Goal: Information Seeking & Learning: Learn about a topic

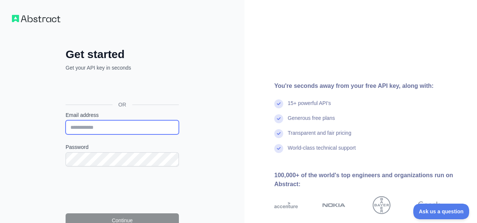
click at [128, 129] on input "Email address" at bounding box center [122, 127] width 113 height 14
type input "**********"
drag, startPoint x: 87, startPoint y: 127, endPoint x: 67, endPoint y: 126, distance: 19.4
click at [67, 126] on input "**********" at bounding box center [122, 127] width 113 height 14
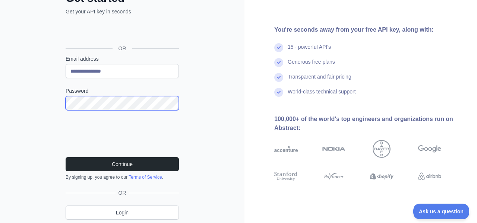
scroll to position [71, 0]
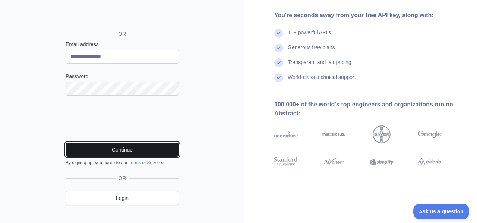
click at [105, 149] on button "Continue" at bounding box center [122, 150] width 113 height 14
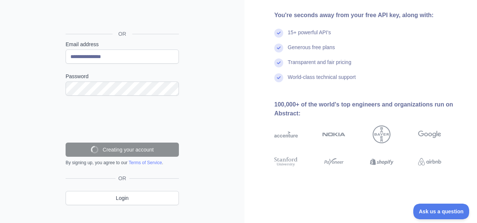
scroll to position [66, 0]
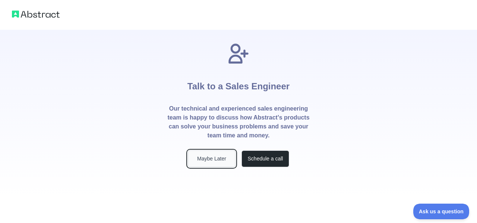
click at [224, 163] on button "Maybe Later" at bounding box center [212, 159] width 48 height 17
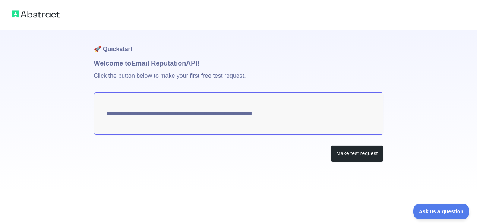
click at [42, 19] on div at bounding box center [238, 15] width 477 height 30
click at [34, 15] on img at bounding box center [36, 14] width 48 height 10
click at [25, 13] on img at bounding box center [36, 14] width 48 height 10
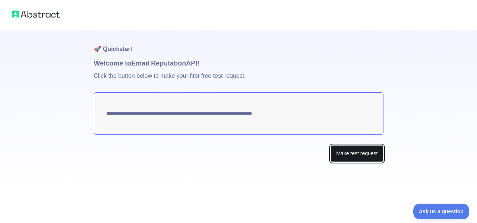
click at [342, 147] on button "Make test request" at bounding box center [357, 153] width 53 height 17
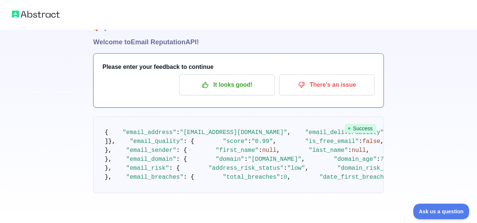
scroll to position [45, 0]
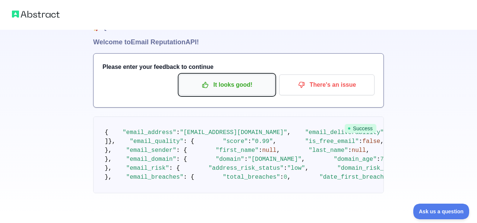
click at [249, 75] on button "It looks good!" at bounding box center [226, 85] width 95 height 21
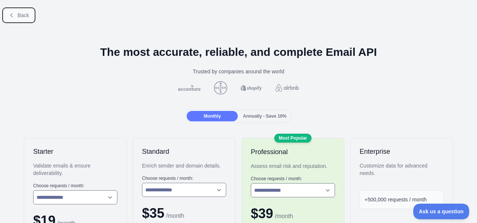
click at [18, 13] on span "Back" at bounding box center [24, 15] width 12 height 6
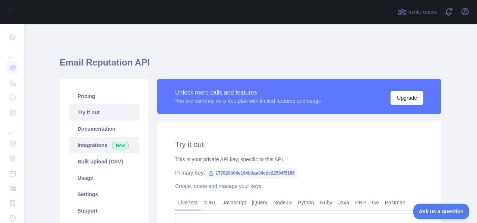
click at [102, 141] on link "Integrations New" at bounding box center [104, 145] width 71 height 16
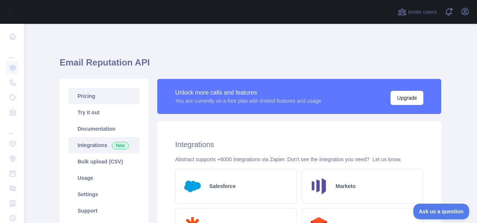
click at [109, 103] on link "Pricing" at bounding box center [104, 96] width 71 height 16
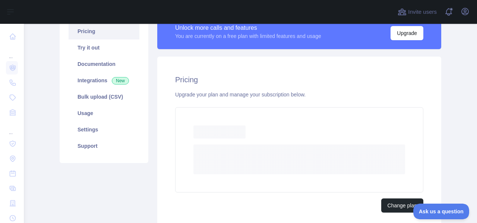
scroll to position [67, 0]
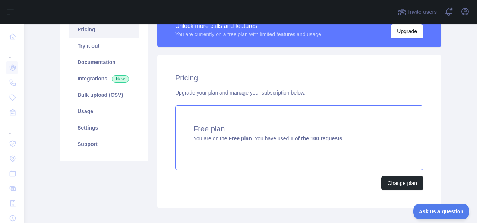
click at [282, 129] on h4 "Free plan" at bounding box center [299, 129] width 212 height 10
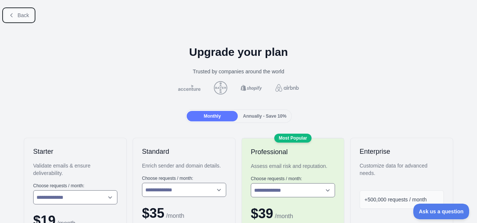
click at [22, 16] on span "Back" at bounding box center [24, 15] width 12 height 6
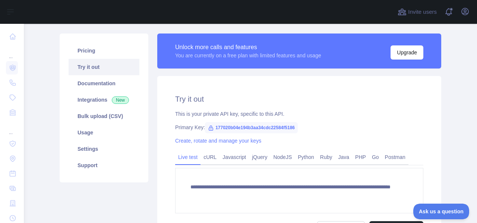
scroll to position [45, 0]
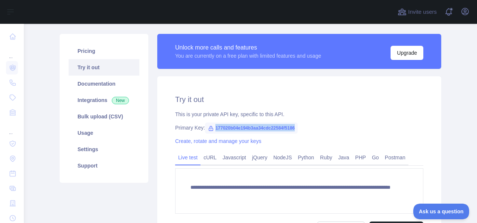
drag, startPoint x: 299, startPoint y: 127, endPoint x: 213, endPoint y: 130, distance: 85.8
click at [213, 130] on div "Primary Key: 177020b04e194b3aa34cdc22584f5186" at bounding box center [299, 127] width 248 height 7
click at [363, 157] on link "PHP" at bounding box center [360, 158] width 17 height 12
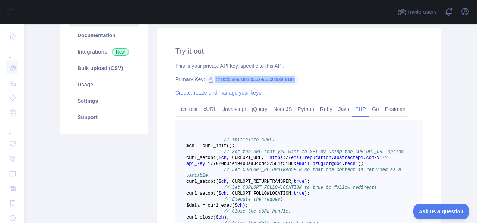
scroll to position [92, 0]
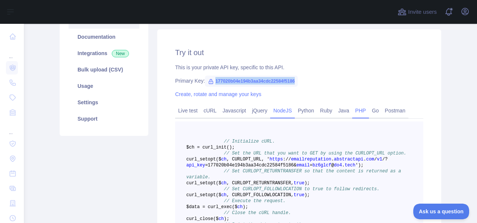
click at [284, 108] on link "NodeJS" at bounding box center [282, 111] width 25 height 12
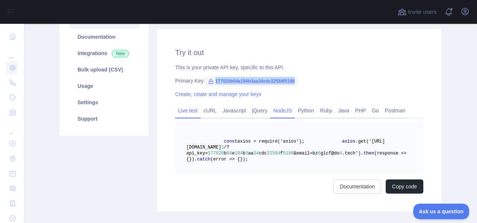
click at [186, 116] on link "Live test" at bounding box center [187, 111] width 25 height 12
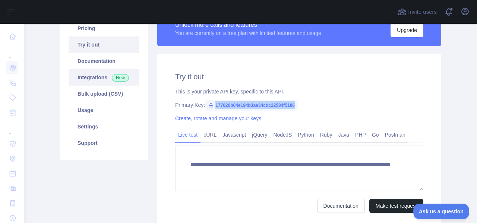
scroll to position [60, 0]
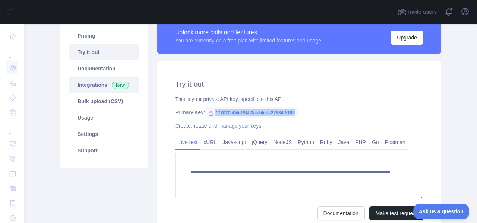
click at [105, 86] on link "Integrations New" at bounding box center [104, 85] width 71 height 16
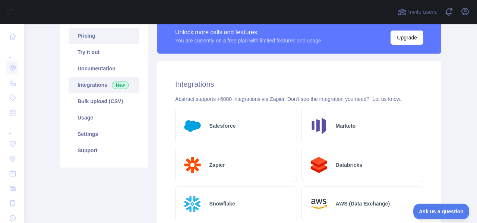
click at [105, 42] on link "Pricing" at bounding box center [104, 36] width 71 height 16
